Goal: Task Accomplishment & Management: Use online tool/utility

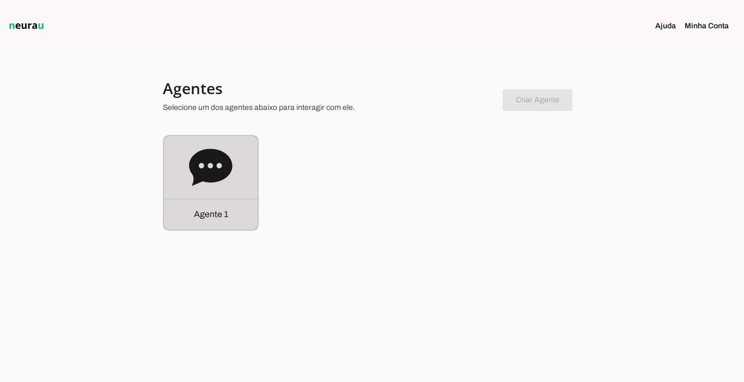
click at [215, 210] on p "Agente 1" at bounding box center [211, 214] width 34 height 13
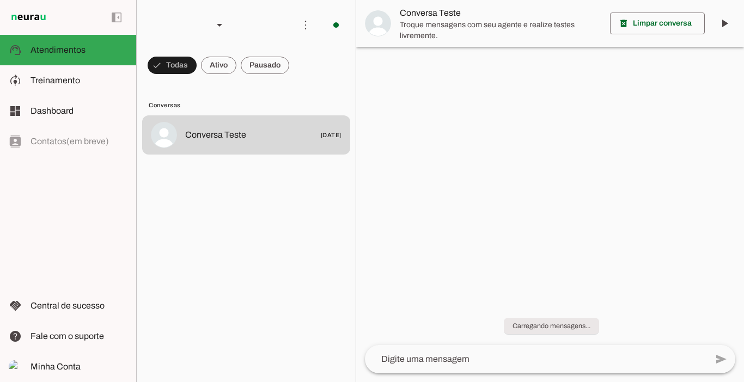
click at [267, 64] on span at bounding box center [265, 65] width 48 height 26
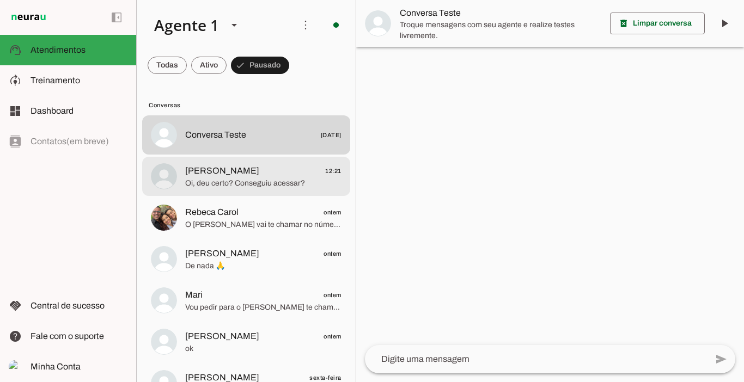
click at [247, 174] on span "[PERSON_NAME]" at bounding box center [222, 170] width 74 height 13
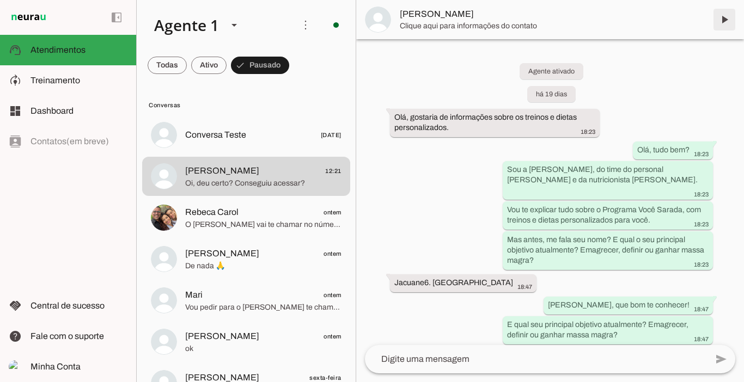
scroll to position [4782, 0]
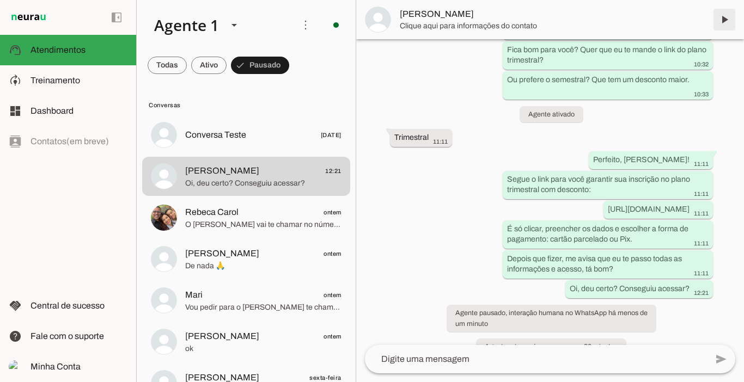
click at [717, 23] on span at bounding box center [724, 20] width 26 height 26
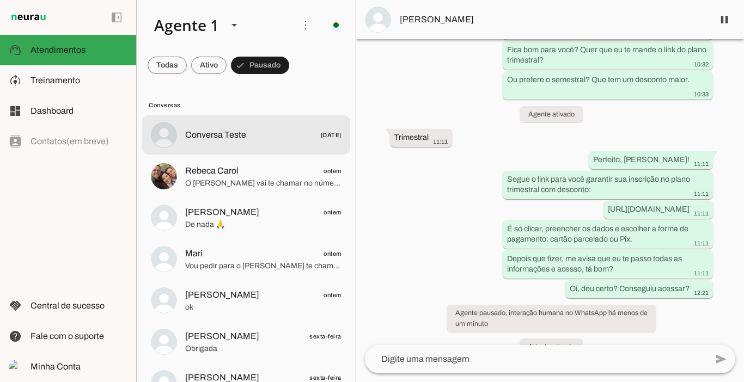
click at [218, 131] on span "Conversa Teste" at bounding box center [215, 135] width 61 height 13
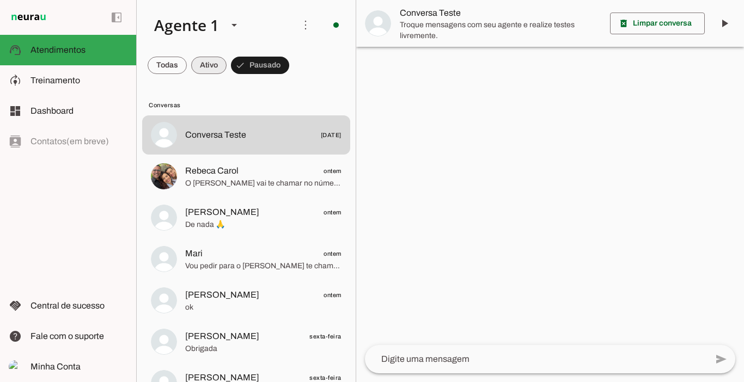
click at [210, 68] on span at bounding box center [208, 65] width 35 height 26
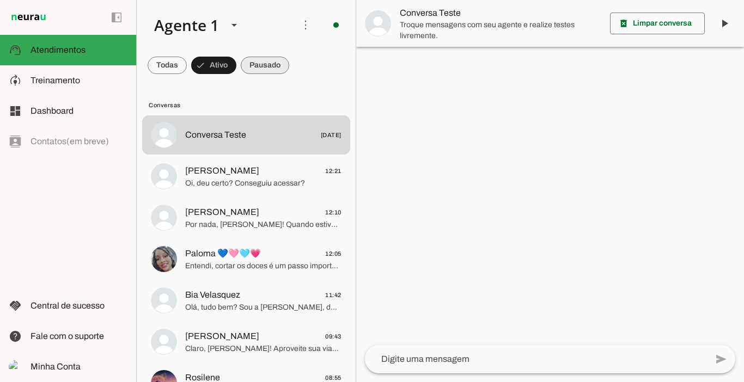
click at [279, 66] on span at bounding box center [265, 65] width 48 height 26
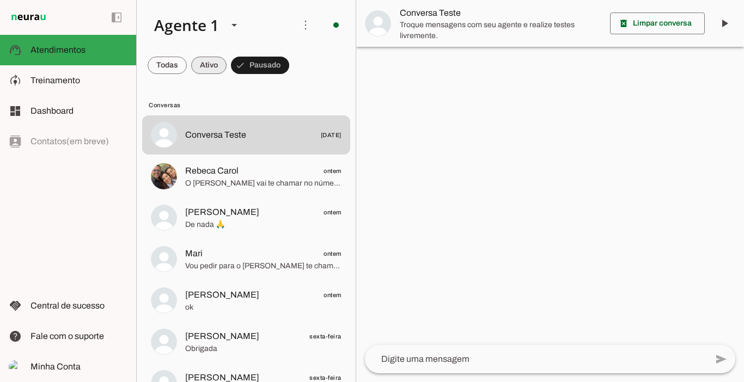
click at [198, 65] on span at bounding box center [208, 65] width 35 height 26
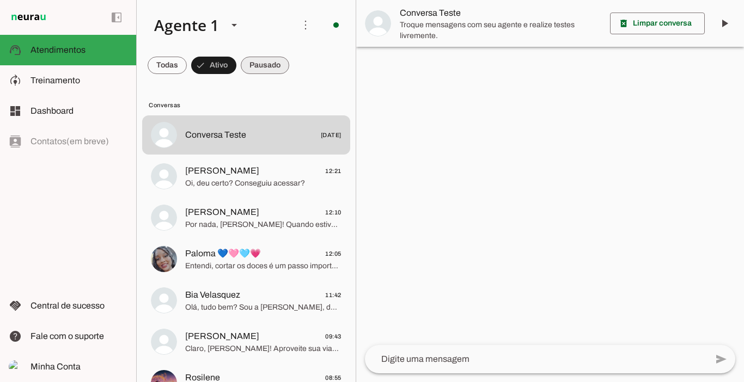
click at [250, 66] on span at bounding box center [265, 65] width 48 height 26
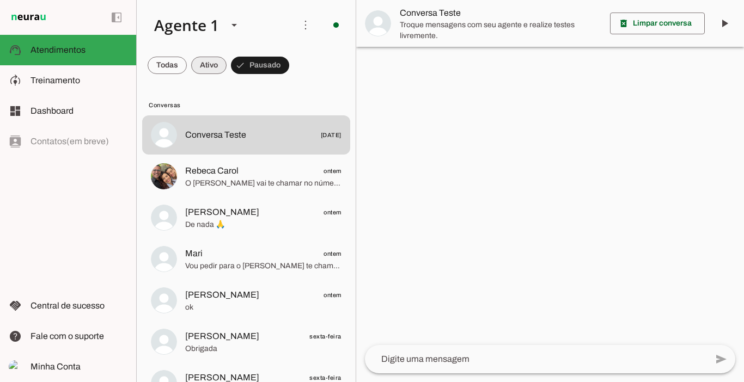
click at [212, 68] on span at bounding box center [208, 65] width 35 height 26
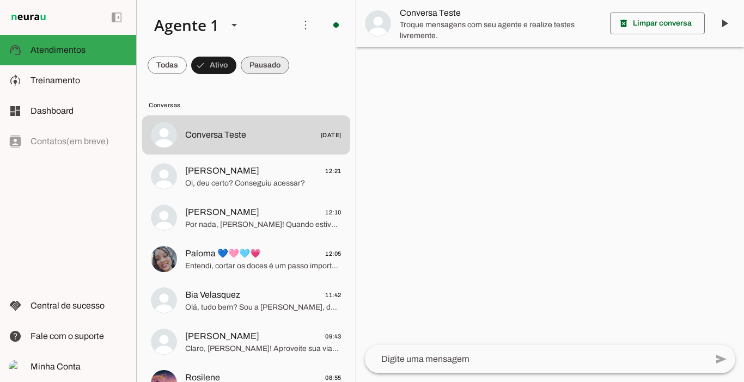
click at [254, 65] on span at bounding box center [265, 65] width 48 height 26
